Goal: Communication & Community: Answer question/provide support

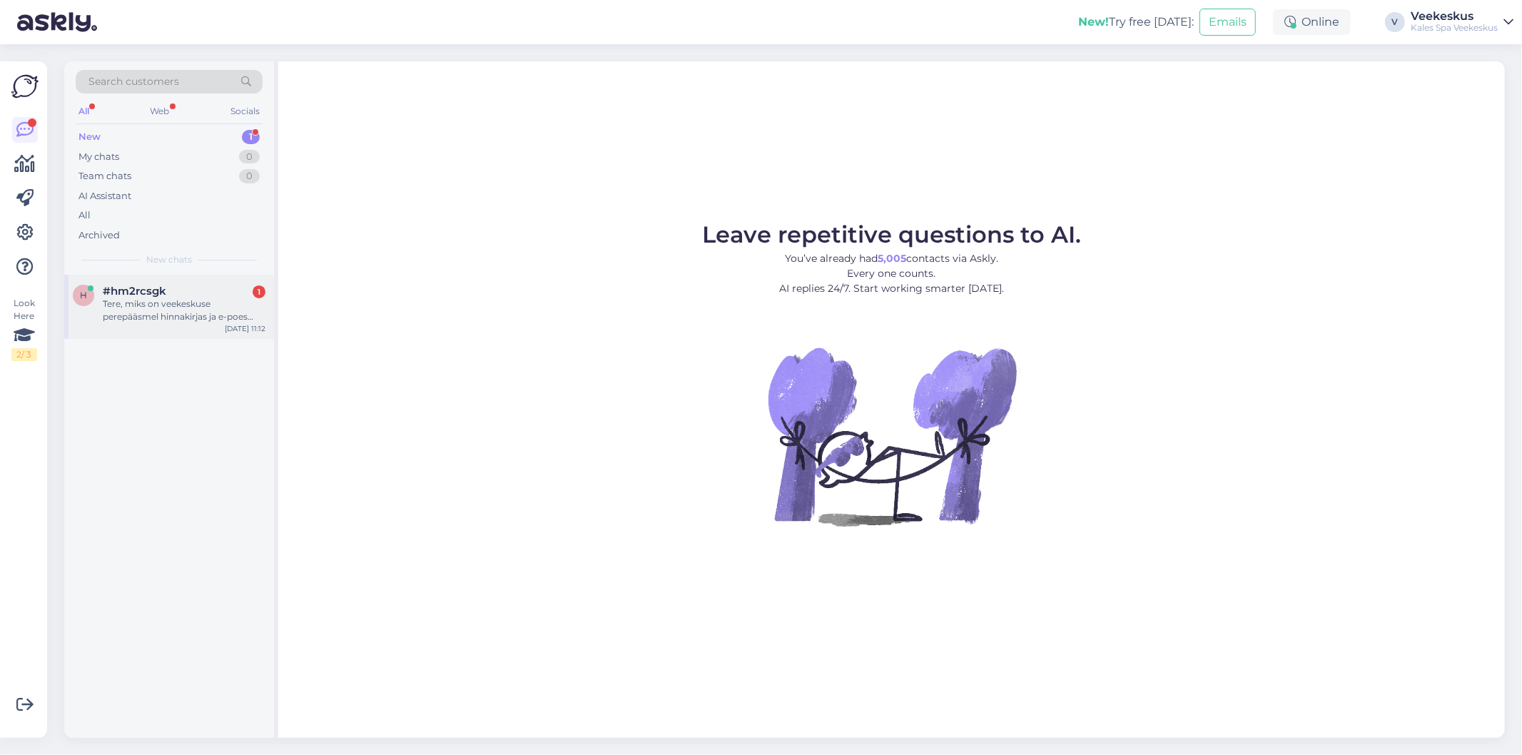
click at [218, 287] on div "#hm2rcsgk 1" at bounding box center [184, 291] width 163 height 13
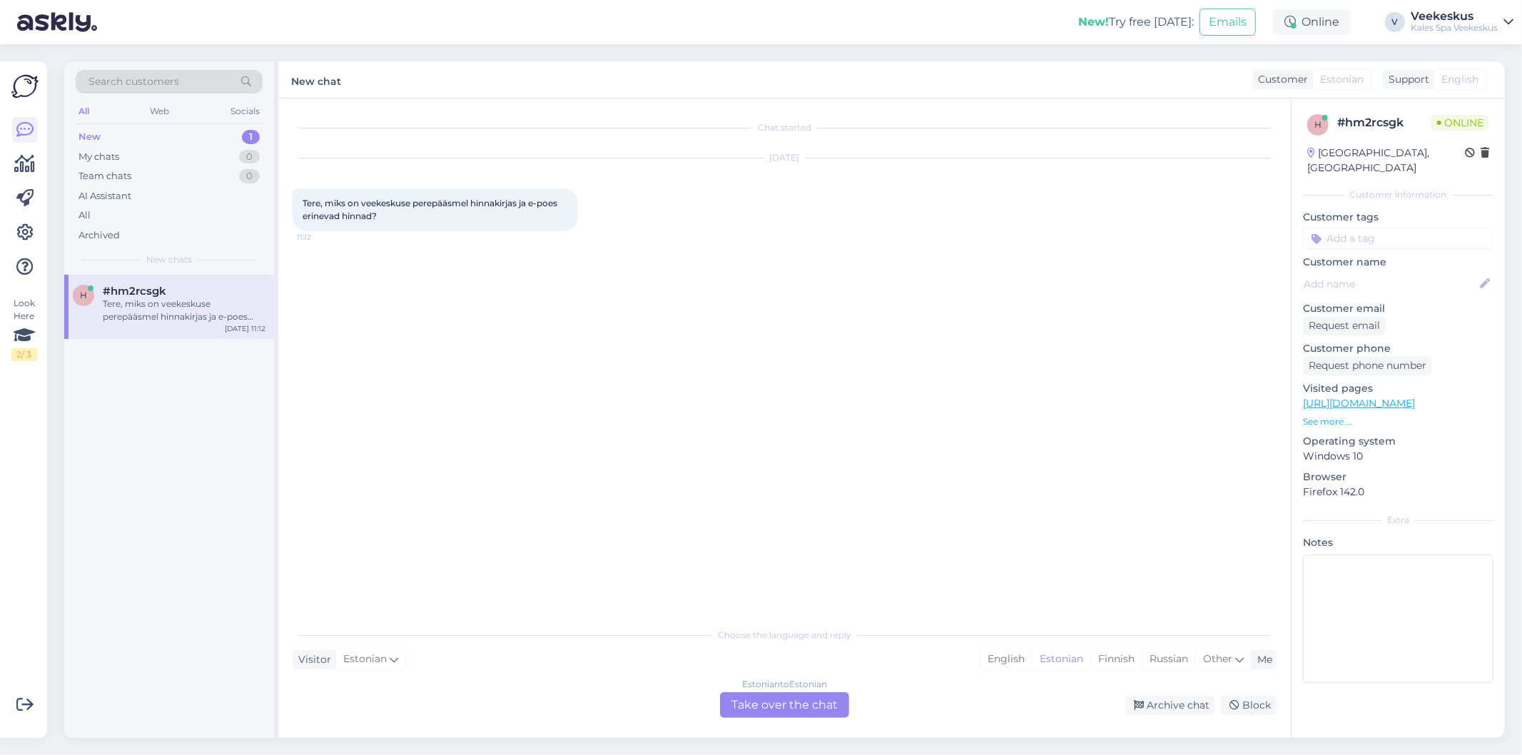
click at [778, 705] on div "Estonian to Estonian Take over the chat" at bounding box center [784, 705] width 129 height 26
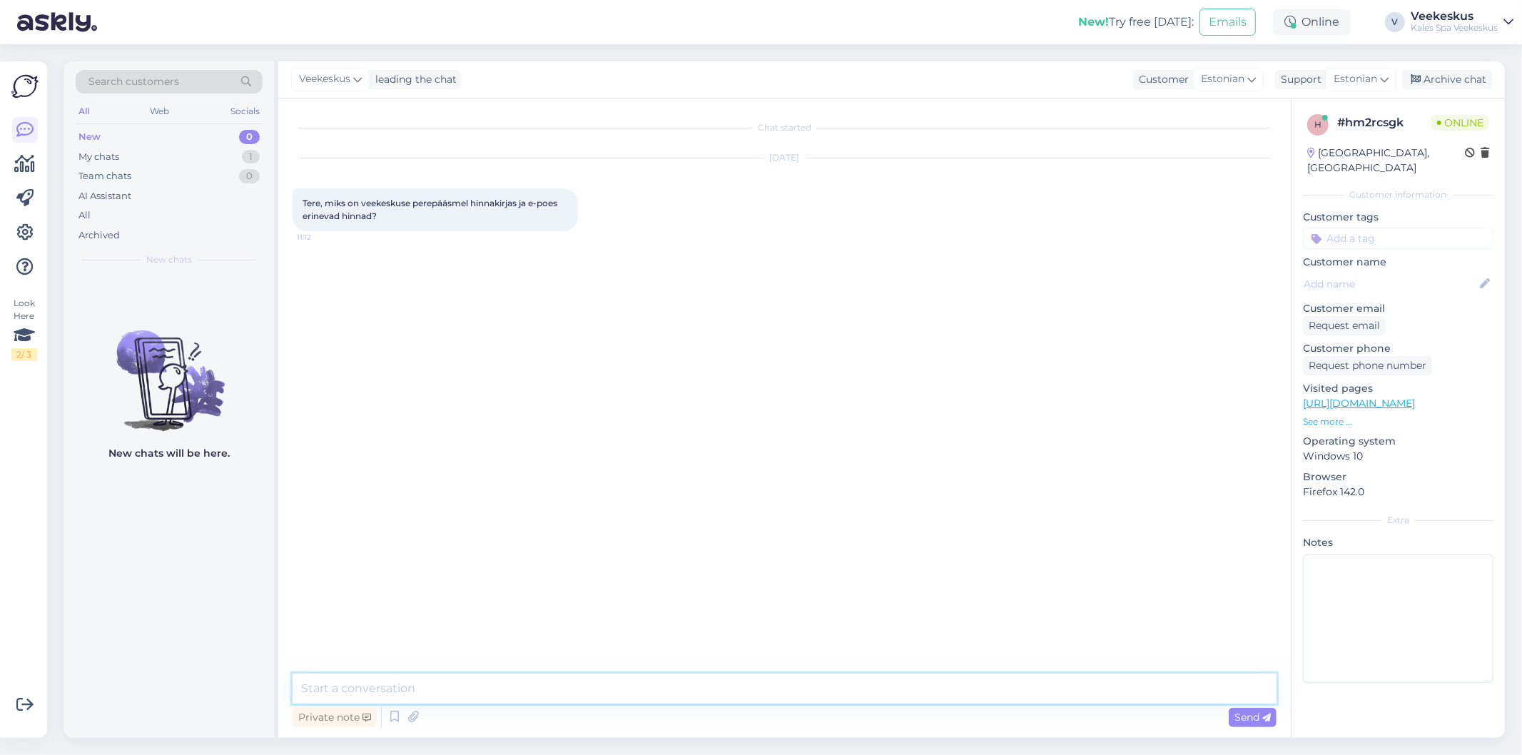
click at [737, 676] on textarea at bounding box center [785, 688] width 984 height 30
type textarea "Tere! Meie e-poes on tihti soodustusega hinnad. Ostes pi8leti e-poest saate sel…"
click at [1254, 721] on span "Send" at bounding box center [1252, 717] width 36 height 13
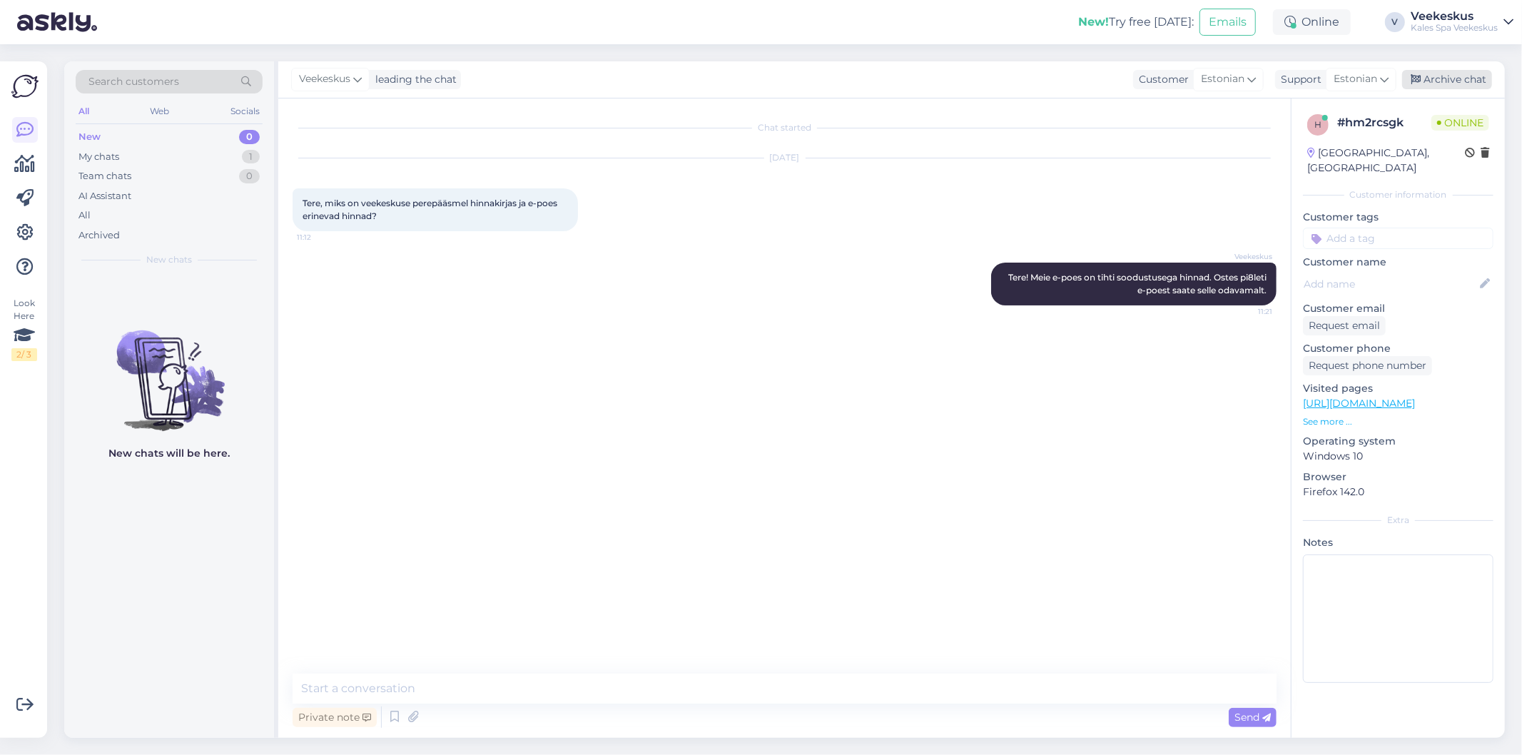
click at [1487, 76] on div "Archive chat" at bounding box center [1447, 79] width 90 height 19
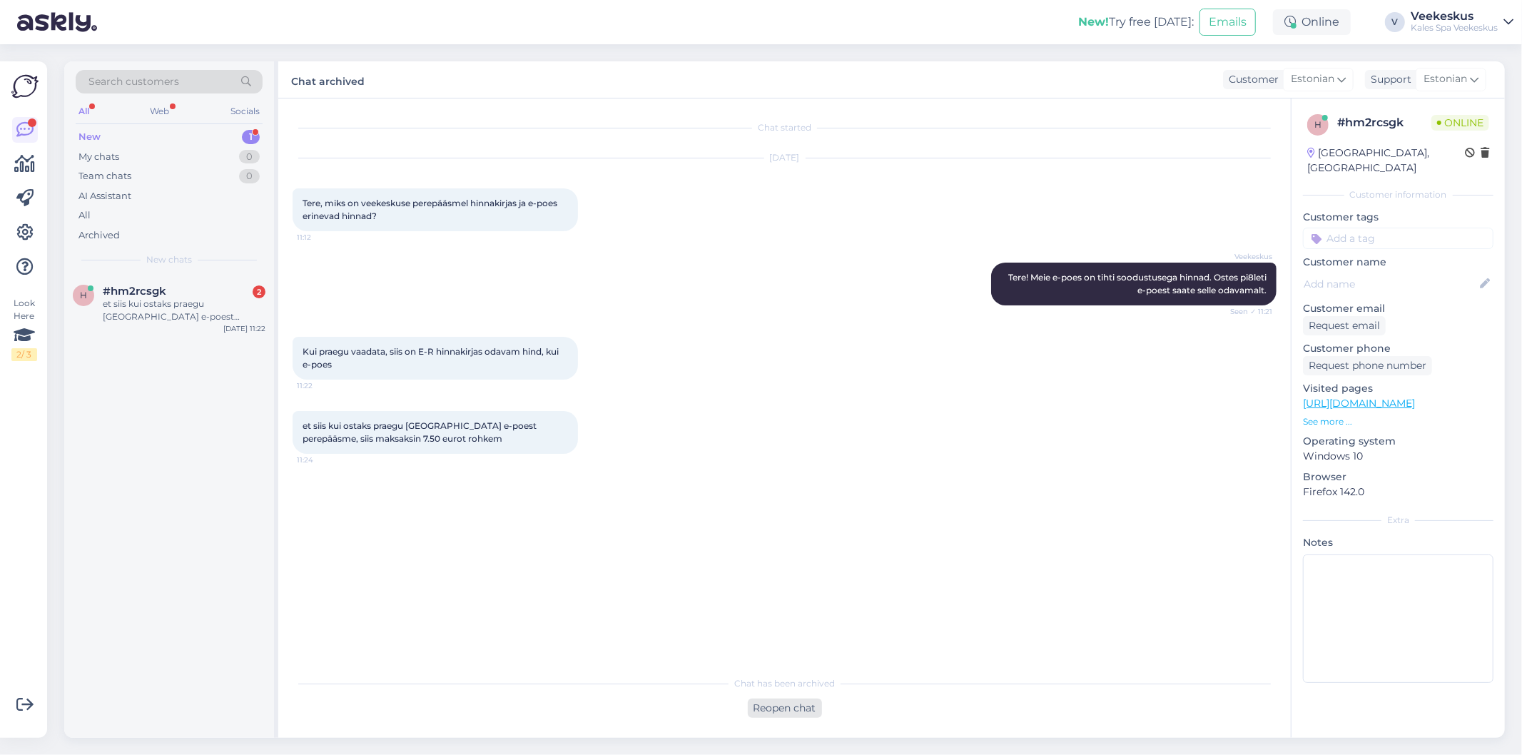
click at [800, 705] on div "Reopen chat" at bounding box center [785, 707] width 74 height 19
click at [1058, 654] on div "Estonian" at bounding box center [1061, 659] width 59 height 21
click at [785, 708] on div "Estonian to Estonian Take over the chat" at bounding box center [784, 705] width 129 height 26
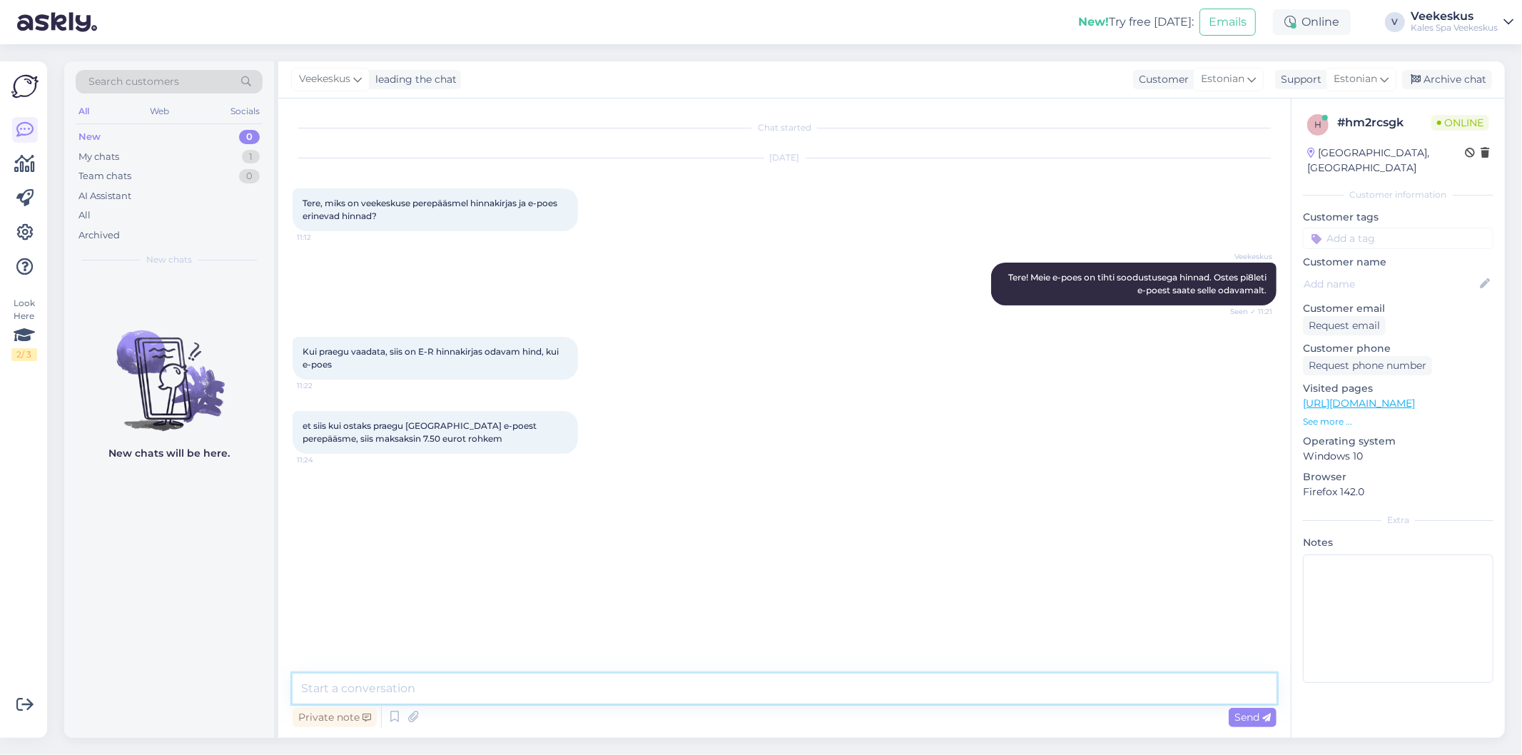
click at [761, 689] on textarea at bounding box center [785, 688] width 984 height 30
type textarea "Perepääsme hind E-R kohapeal 68 eurot L-P 83 eurot."
click at [1258, 717] on span "Send" at bounding box center [1252, 717] width 36 height 13
click at [1029, 689] on textarea at bounding box center [785, 688] width 984 height 30
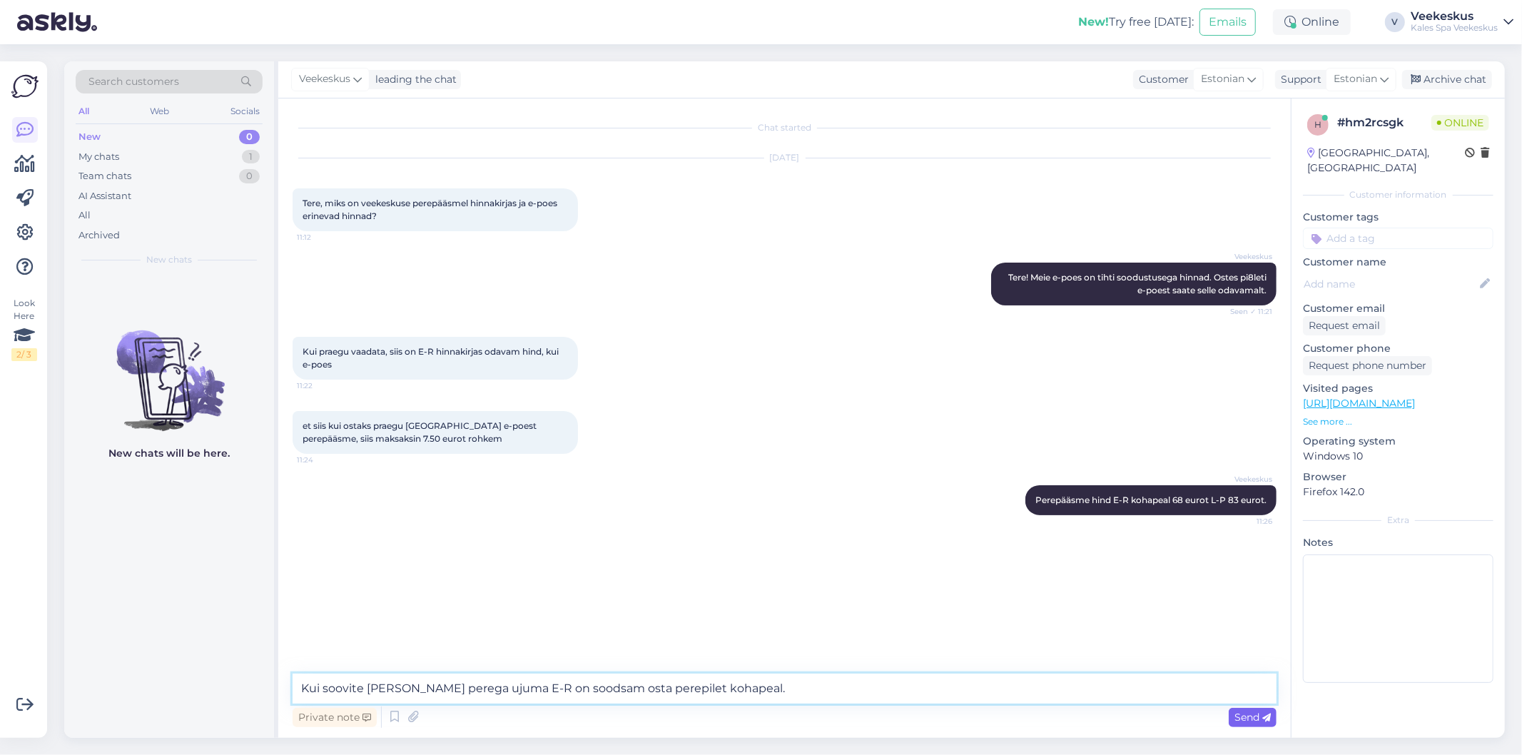
type textarea "Kui soovite [PERSON_NAME] perega ujuma E-R on soodsam osta perepilet kohapeal."
click at [1231, 709] on div "Send" at bounding box center [1253, 717] width 48 height 19
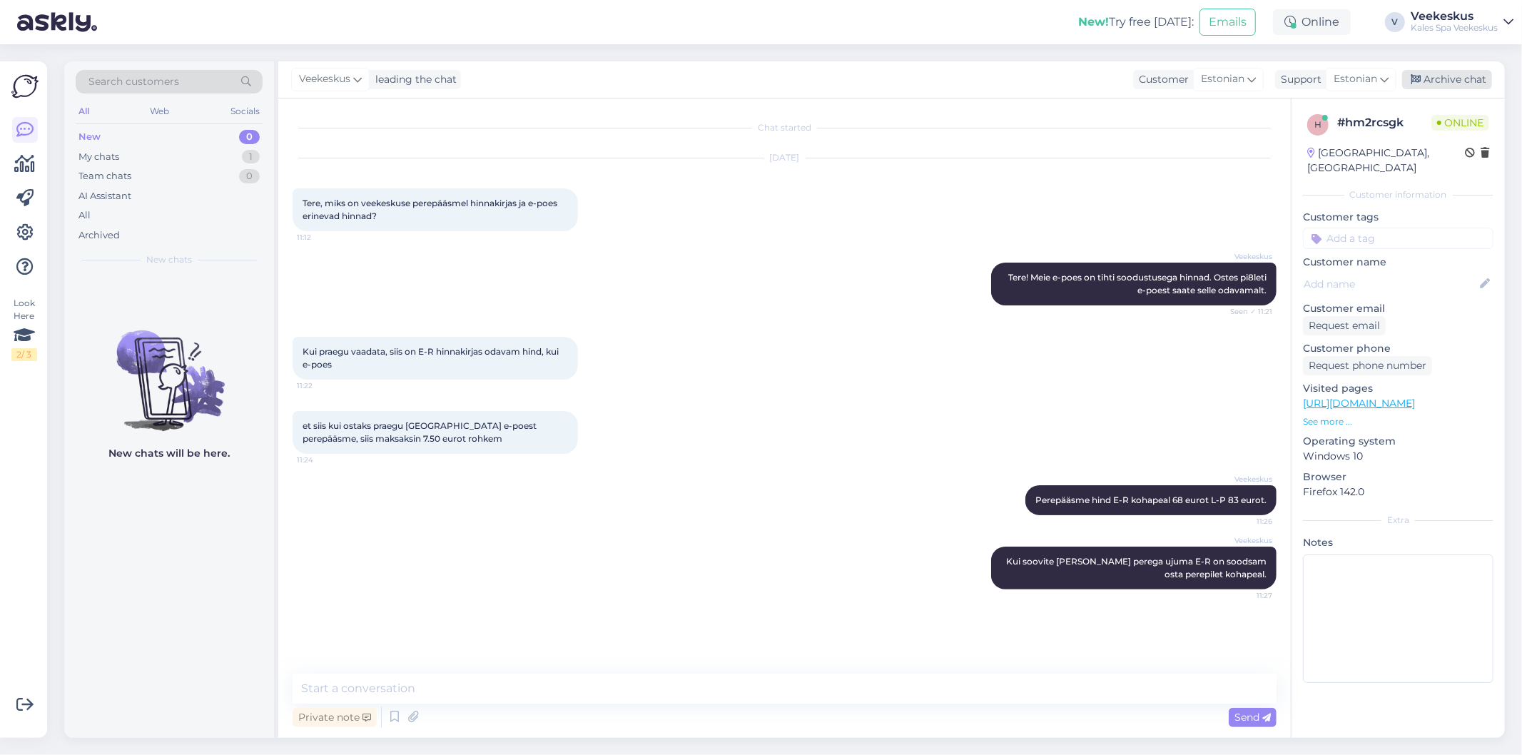
click at [1457, 81] on div "Archive chat" at bounding box center [1447, 79] width 90 height 19
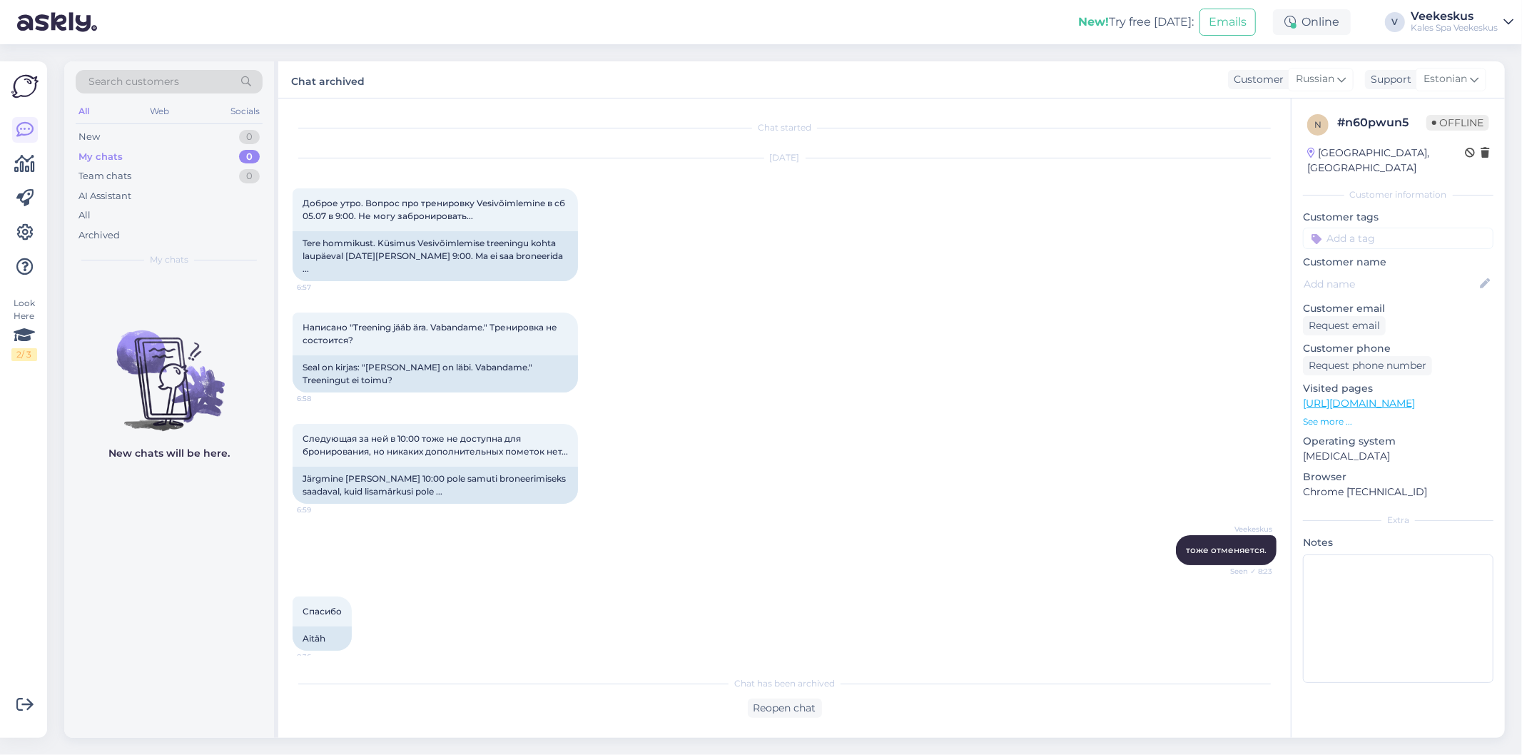
scroll to position [1724, 0]
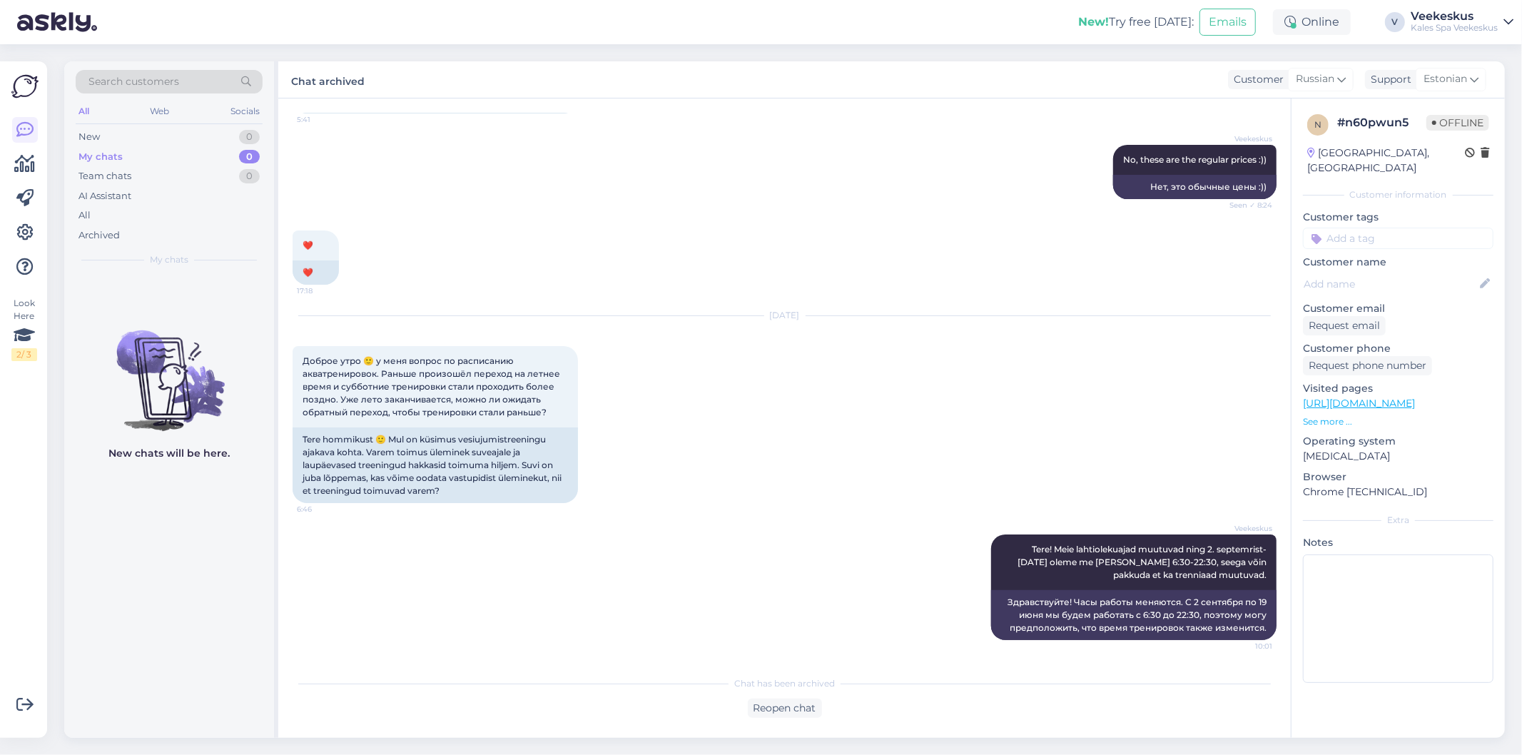
click at [194, 161] on div "My chats 0" at bounding box center [169, 157] width 187 height 20
click at [223, 127] on div "New 1" at bounding box center [169, 137] width 187 height 20
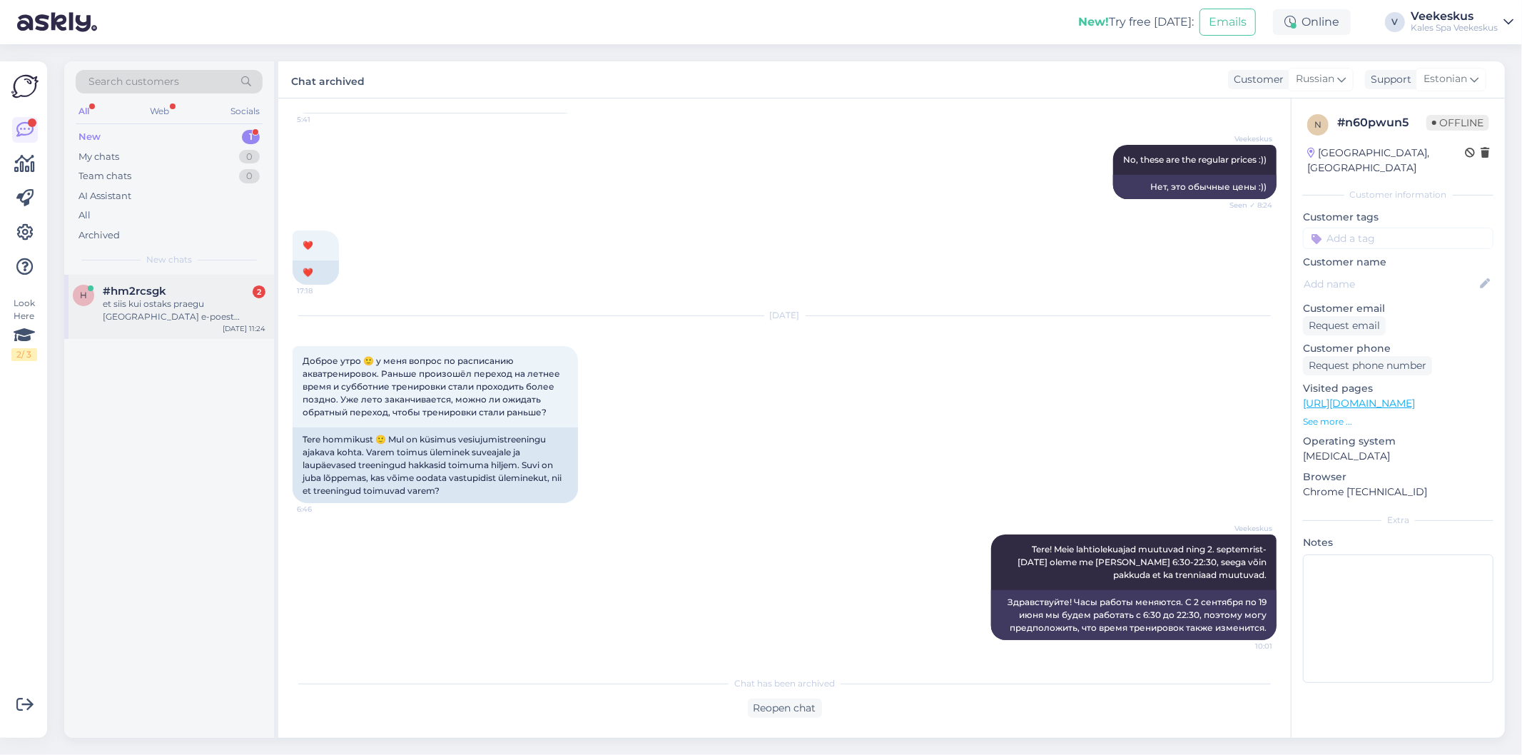
click at [238, 312] on div "et siis kui ostaks praegu [GEOGRAPHIC_DATA] e-poest perepääsme, siis maksaksin …" at bounding box center [184, 311] width 163 height 26
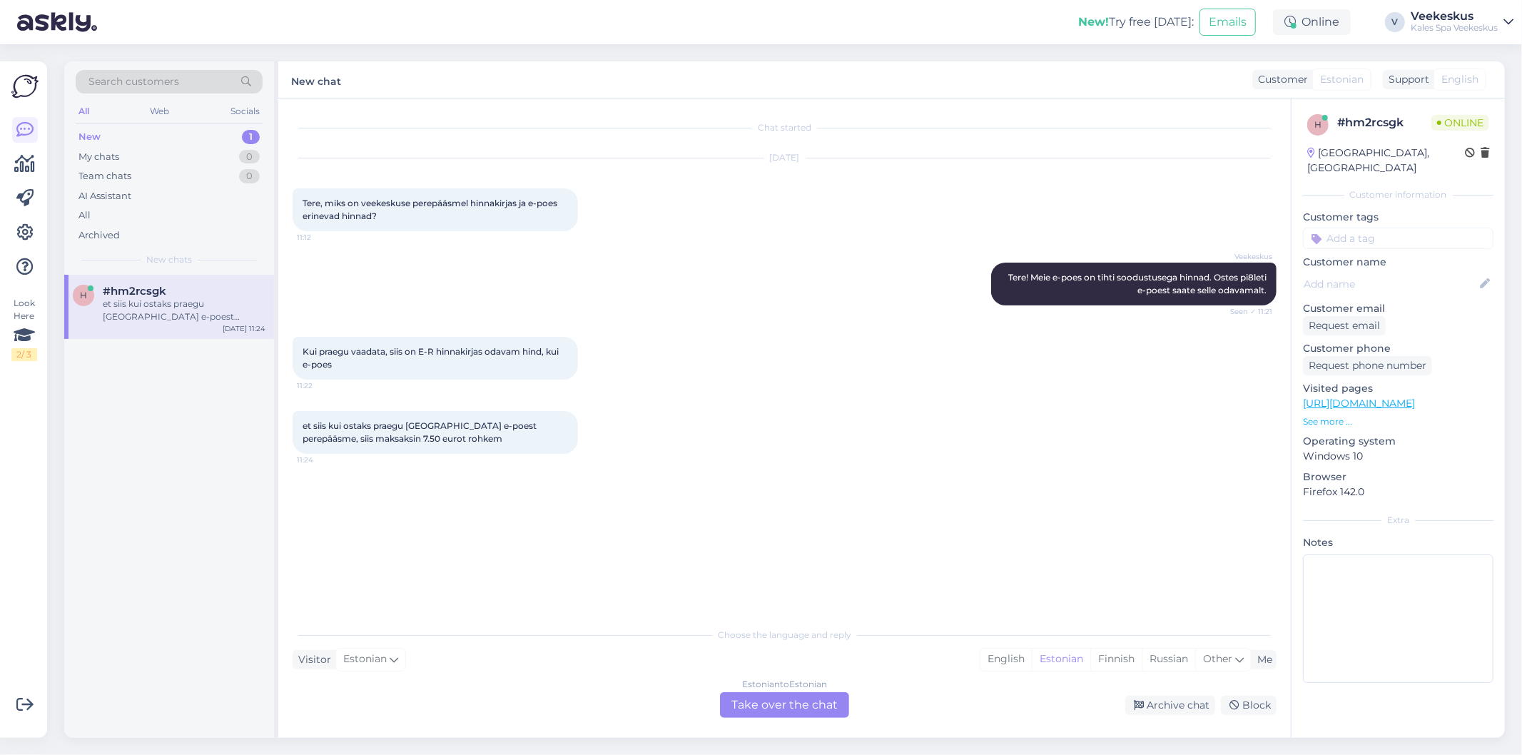
scroll to position [0, 0]
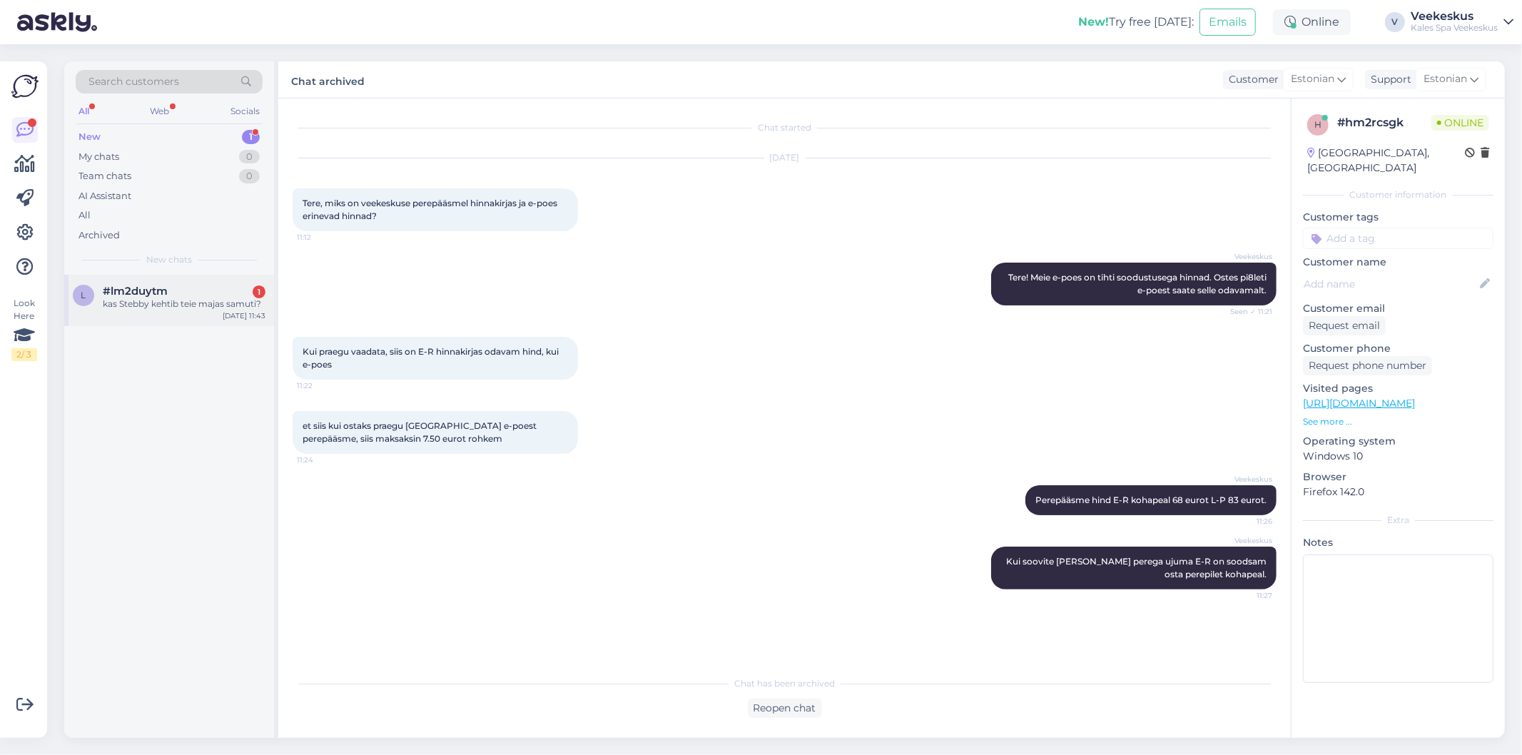
click at [250, 307] on div "kas Stebby kehtib teie majas samuti?" at bounding box center [184, 304] width 163 height 13
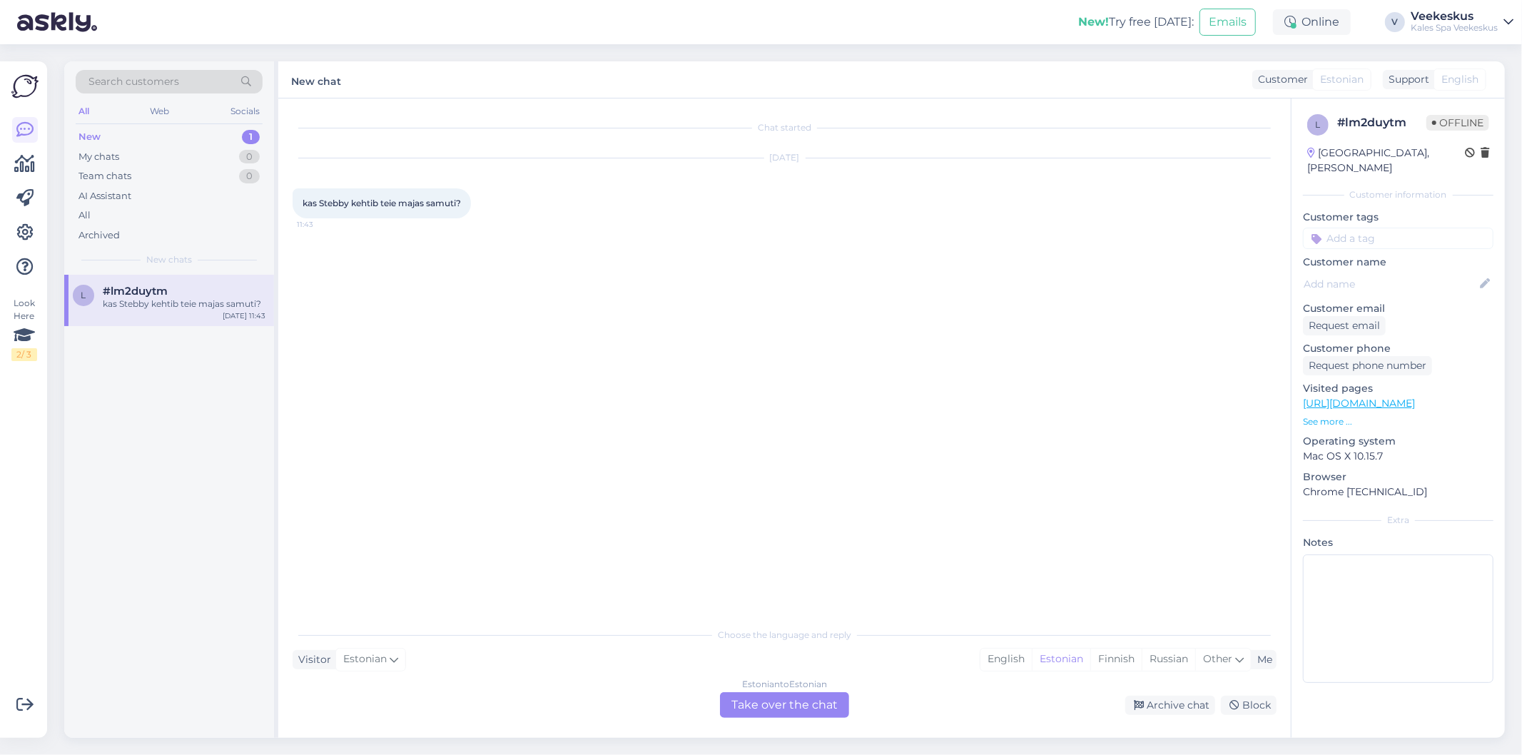
click at [820, 709] on div "Estonian to Estonian Take over the chat" at bounding box center [784, 705] width 129 height 26
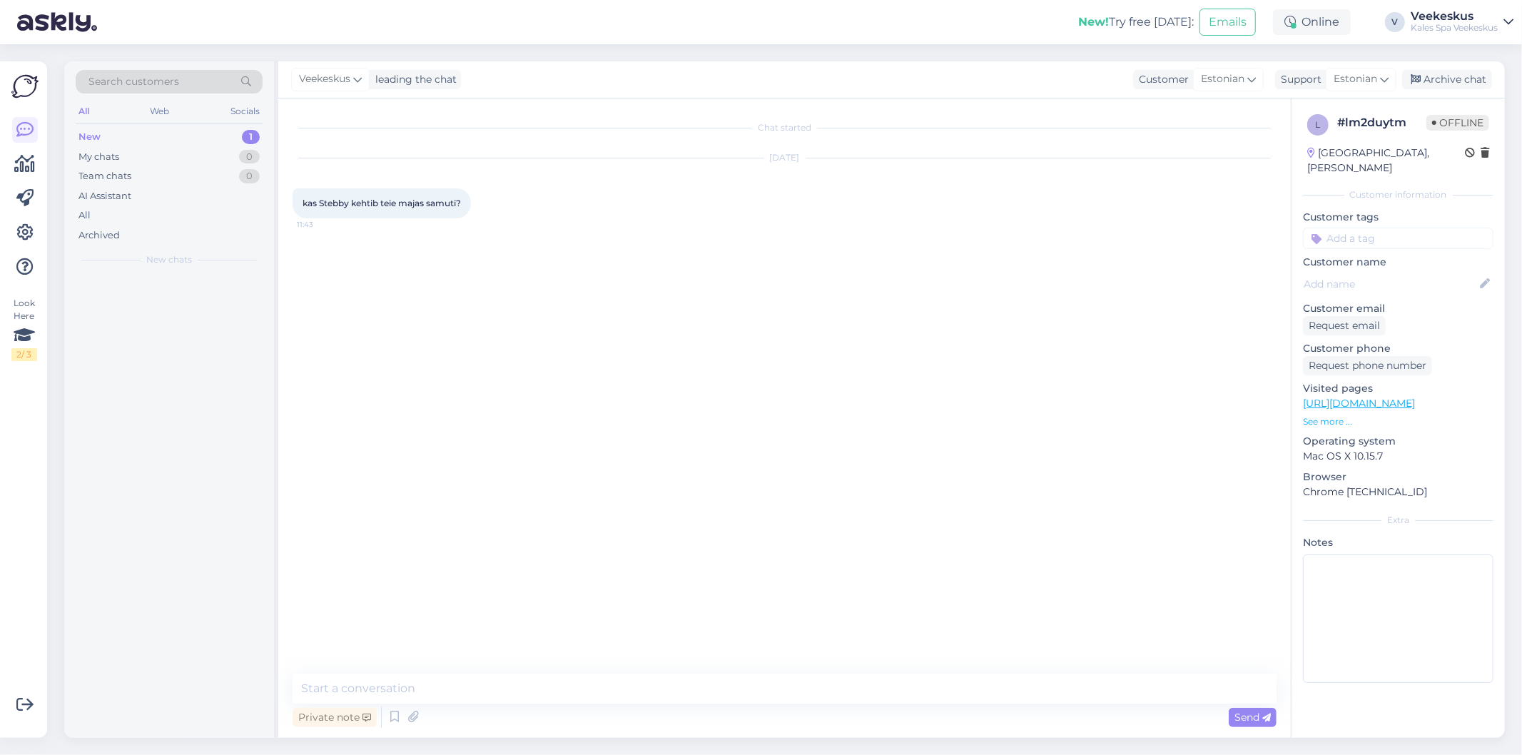
drag, startPoint x: 639, startPoint y: 663, endPoint x: 638, endPoint y: 681, distance: 17.9
click at [639, 671] on div "Chat started [DATE] kas Stebby kehtib teie majas samuti? 11:43 Private note Send" at bounding box center [784, 417] width 1012 height 639
click at [633, 703] on textarea at bounding box center [785, 688] width 984 height 30
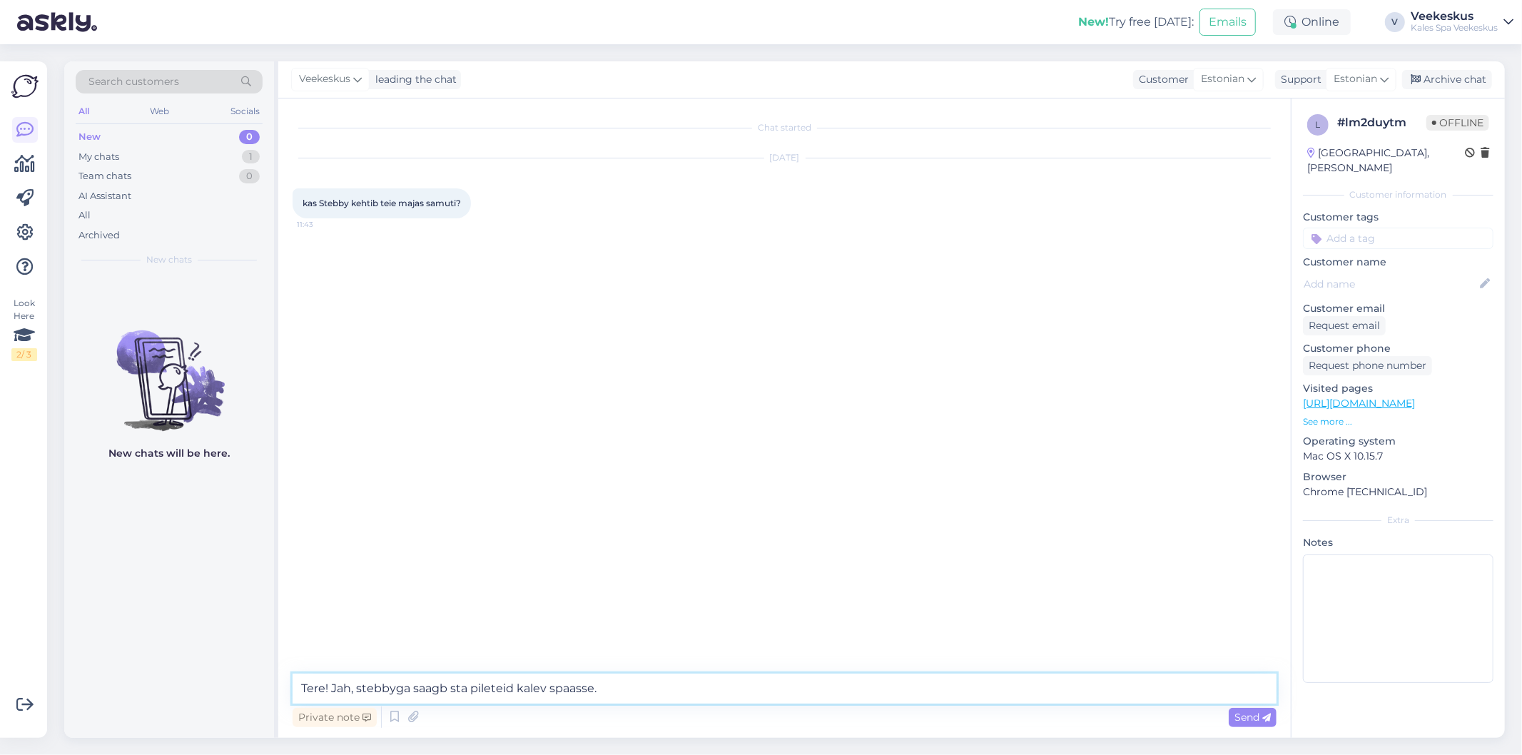
type textarea "Tere! Jah, stebbyga saagb sta pileteid kalev spaasse."
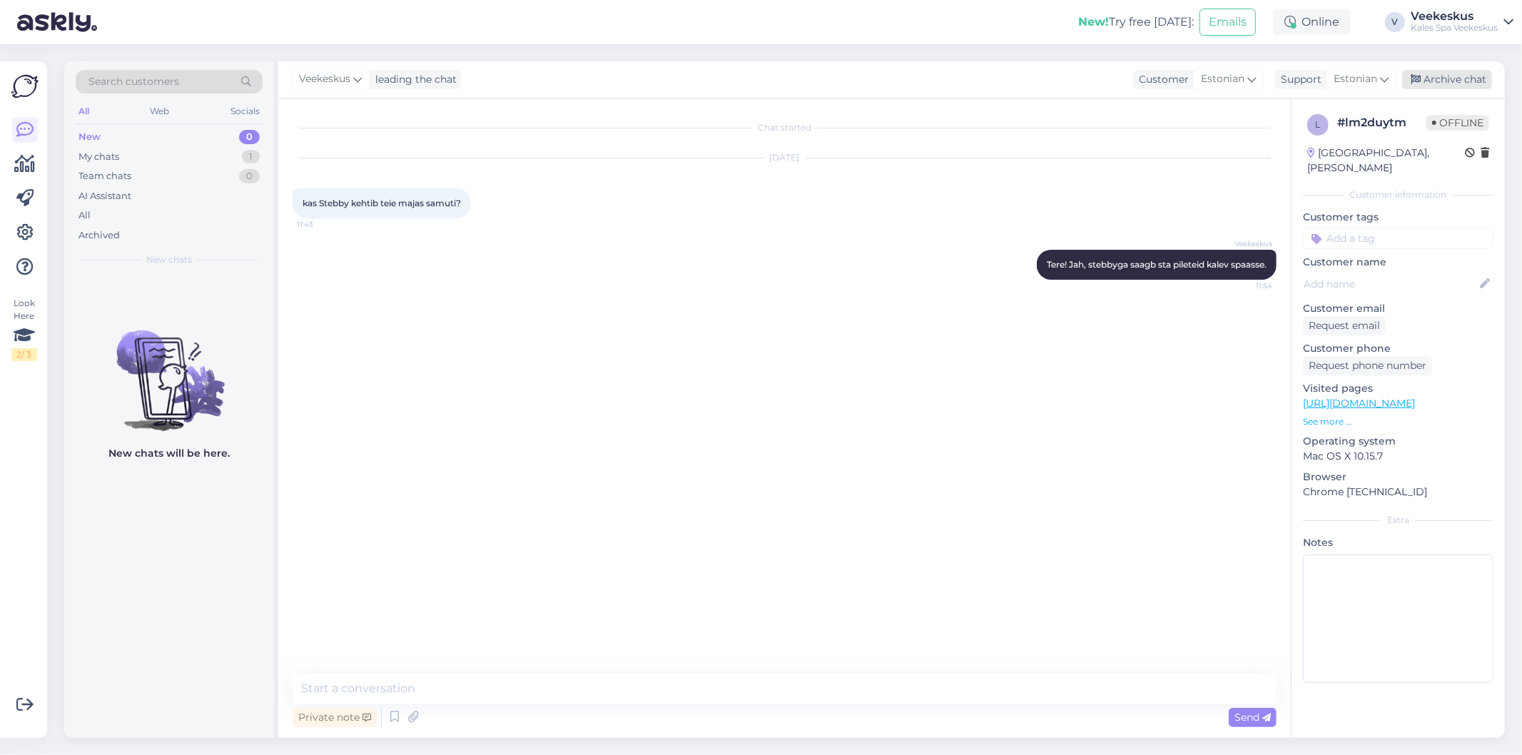
click at [1425, 77] on div "Archive chat" at bounding box center [1447, 79] width 90 height 19
